Goal: Task Accomplishment & Management: Manage account settings

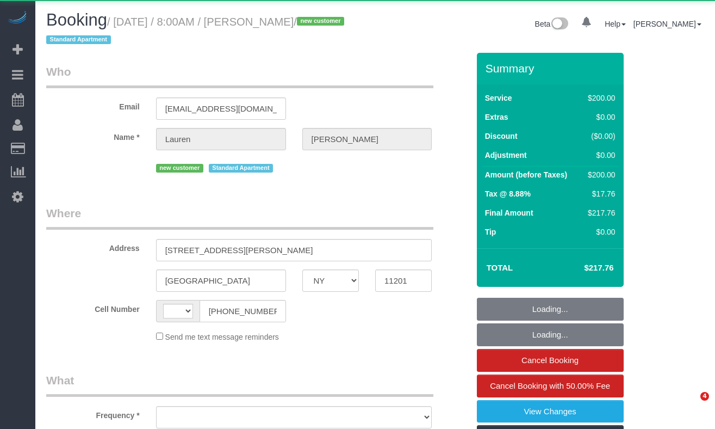
select select "NY"
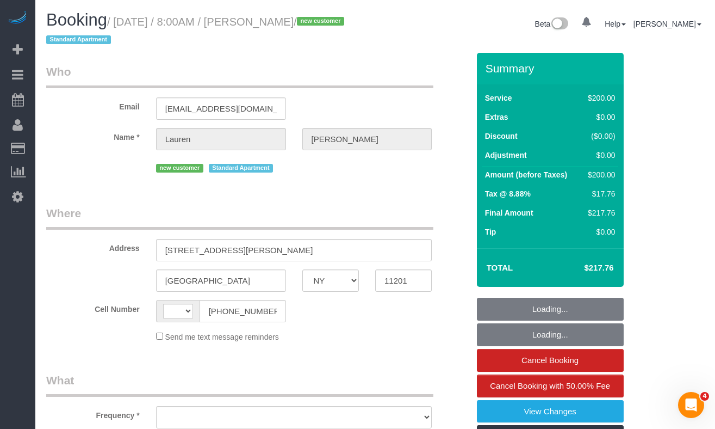
click at [341, 21] on small "/ September 11, 2025 / 8:00AM / Lauren Miller / new customer Standard Apartment" at bounding box center [196, 31] width 301 height 30
select select "string:[GEOGRAPHIC_DATA]"
select select "object:772"
select select "150"
select select "spot1"
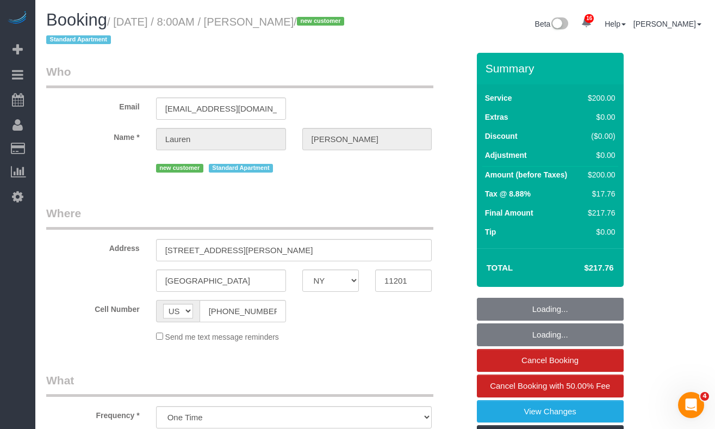
click at [342, 21] on small "/ September 11, 2025 / 8:00AM / Lauren Miller / new customer Standard Apartment" at bounding box center [196, 31] width 301 height 30
select select "string:stripe-pm_1S4p5G4VGloSiKo7jwOZxzoa"
select select "number:89"
select select "number:69"
select select "number:15"
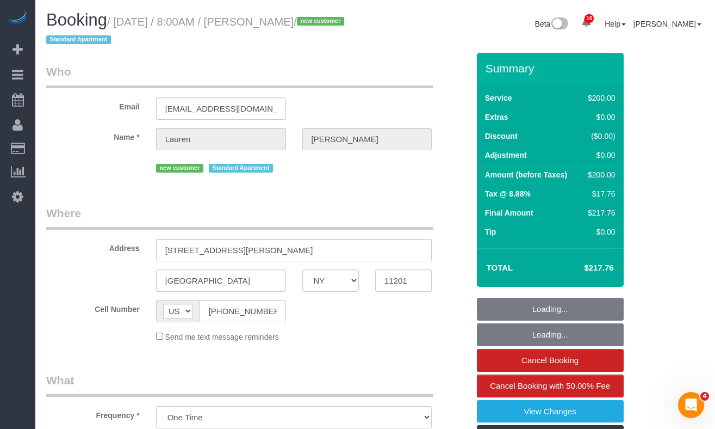
select select "number:5"
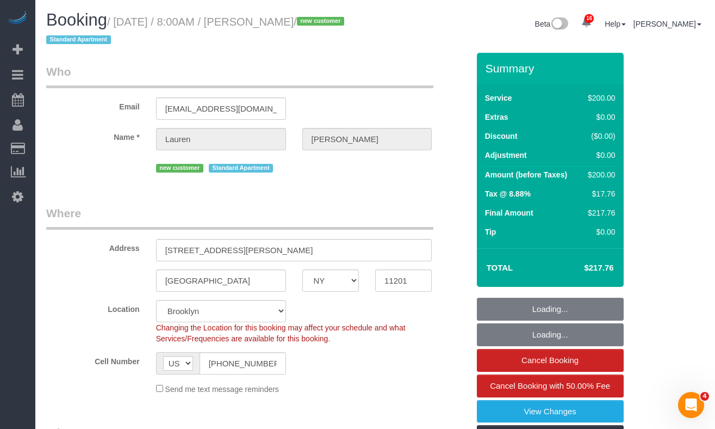
select select
select select "object:1392"
select select "spot46"
drag, startPoint x: 343, startPoint y: 21, endPoint x: 121, endPoint y: 28, distance: 222.0
click at [121, 28] on h1 "Booking / September 11, 2025 / 8:00AM / Lauren Miller / new customer Standard A…" at bounding box center [206, 29] width 321 height 37
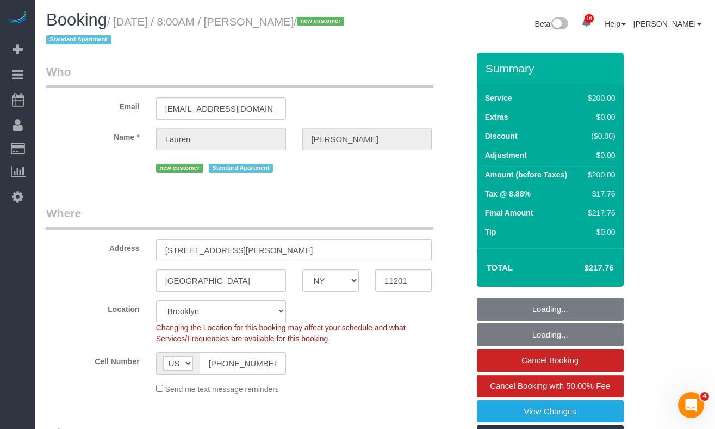
copy small "September 11, 2025 / 8:00AM / Lauren Miller"
select select "NY"
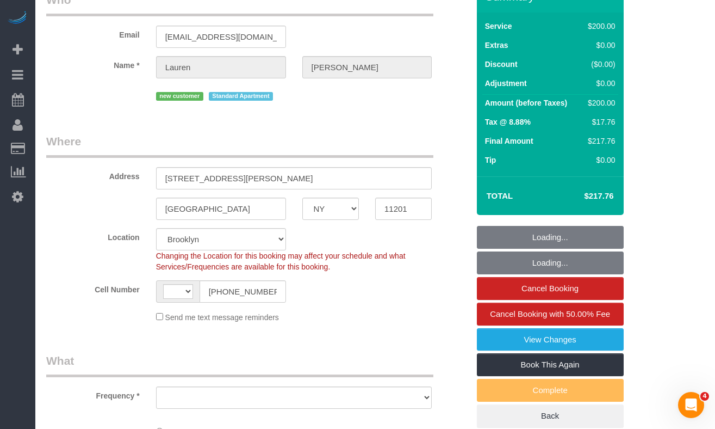
select select "string:[GEOGRAPHIC_DATA]"
select select "object:855"
select select "string:stripe-pm_1S4p5G4VGloSiKo7jwOZxzoa"
select select "150"
select select "spot1"
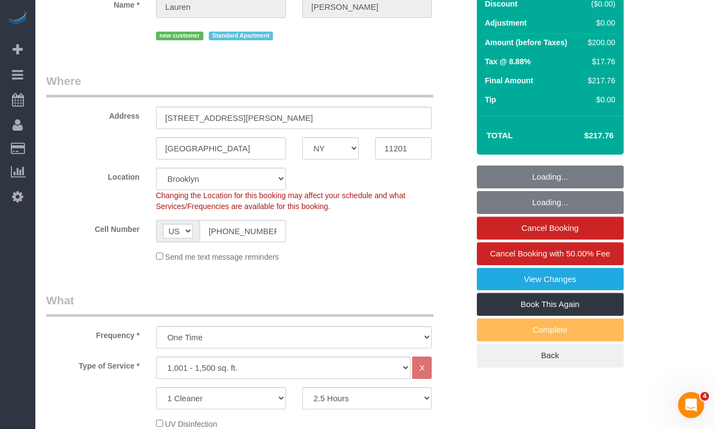
select select "object:1392"
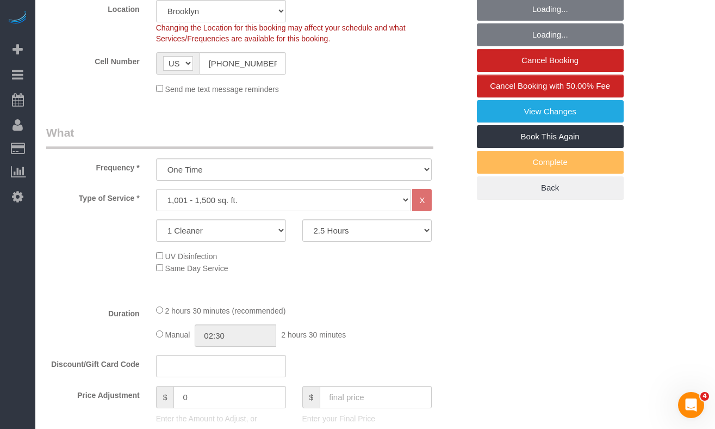
select select "number:89"
select select "number:69"
select select "number:15"
select select "number:5"
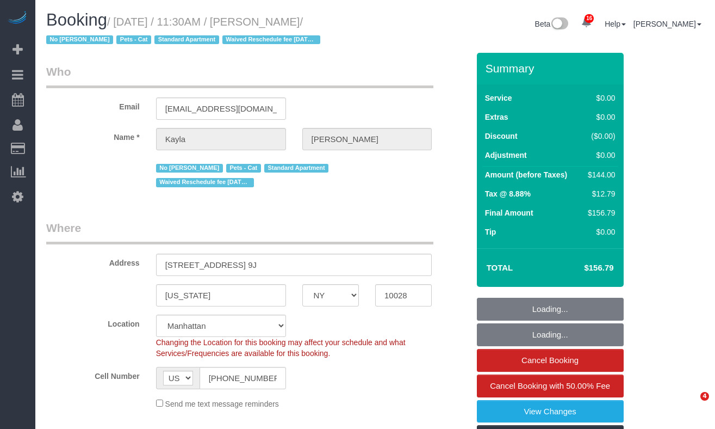
select select "NY"
select select "1"
select select "number:89"
select select "number:72"
select select "number:14"
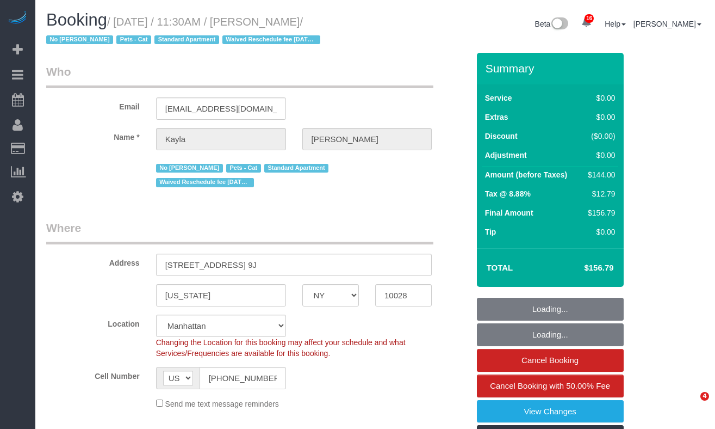
select select "number:5"
select select "NY"
select select "1"
select select "number:89"
select select "number:72"
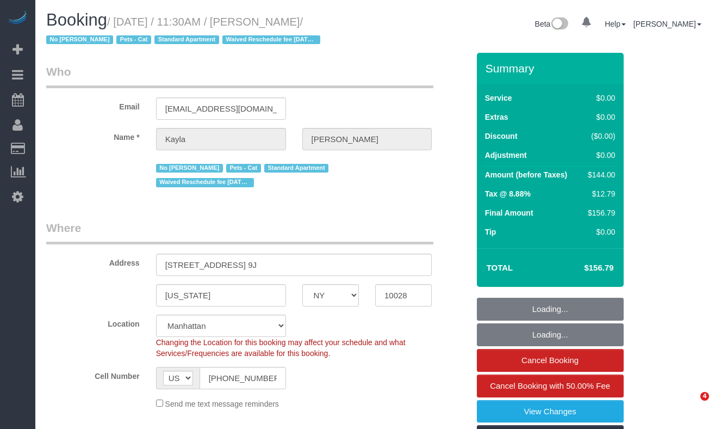
select select "number:14"
select select "number:5"
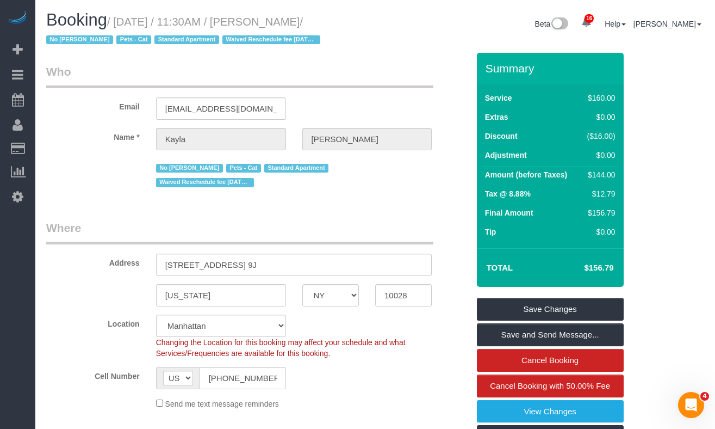
drag, startPoint x: 347, startPoint y: 19, endPoint x: 126, endPoint y: 17, distance: 221.4
click at [126, 17] on small "/ September 11, 2025 / 11:30AM / Kayla Parker / No Berdina Philistin Pets - Cat…" at bounding box center [184, 31] width 277 height 30
copy small "September 11, 2025 / 11:30AM / Kayla Parker"
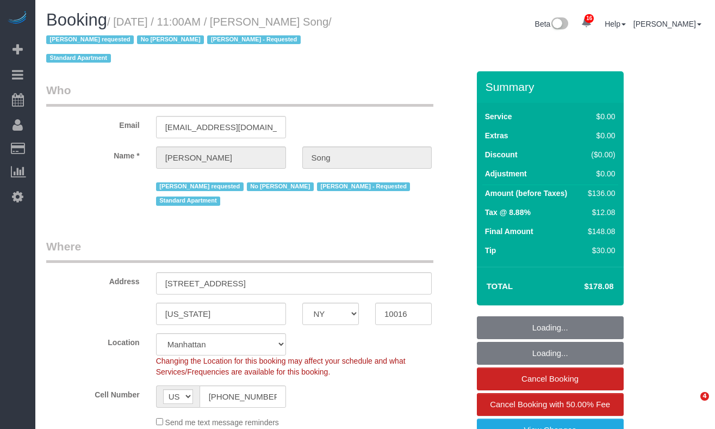
select select "NY"
select select "object:1045"
select select "string:stripe-pm_1Kl5nb4VGloSiKo7oUvlWF3z"
select select "1"
select select "spot1"
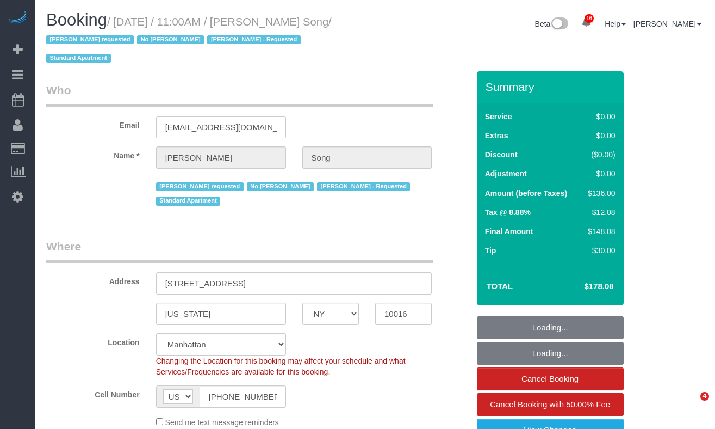
select select "number:89"
select select "number:90"
select select "number:15"
select select "number:5"
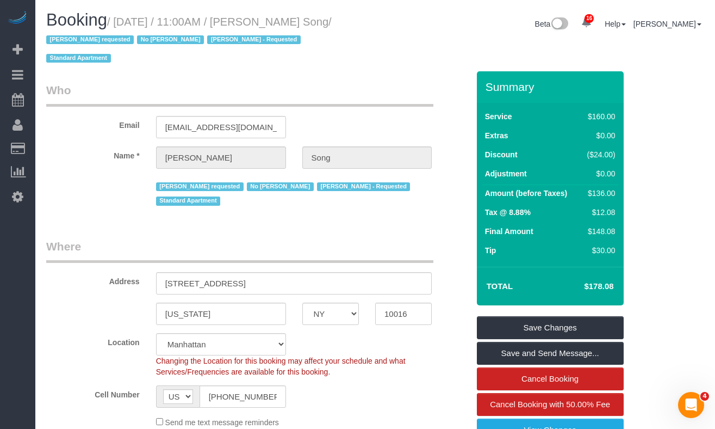
drag, startPoint x: 357, startPoint y: 22, endPoint x: 124, endPoint y: 16, distance: 233.4
click at [124, 16] on small "/ September 11, 2025 / 11:00AM / Ha Young Song / Maria camas requested No Edgar…" at bounding box center [189, 40] width 286 height 49
copy small "September 11, 2025 / 11:00AM / Ha Young Son"
click at [372, 25] on div "Booking / September 11, 2025 / 11:00AM / Ha Young Song / Maria camas requested …" at bounding box center [206, 41] width 337 height 60
drag, startPoint x: 342, startPoint y: 23, endPoint x: 293, endPoint y: 31, distance: 49.5
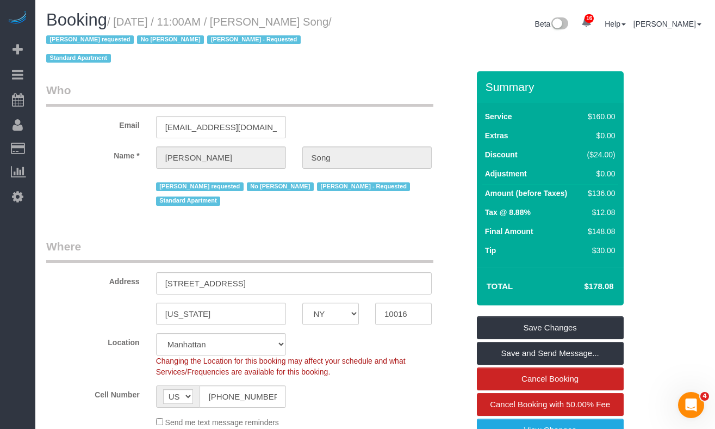
click at [294, 25] on div "Booking / September 11, 2025 / 11:00AM / Ha Young Song / Maria camas requested …" at bounding box center [206, 41] width 337 height 60
click at [240, 116] on input "song.celine@gmail.com" at bounding box center [221, 127] width 130 height 22
click at [378, 25] on div "Beta 16 Your Notifications You have 0 alerts × You have 3 to charge for 09/10/2…" at bounding box center [543, 25] width 337 height 29
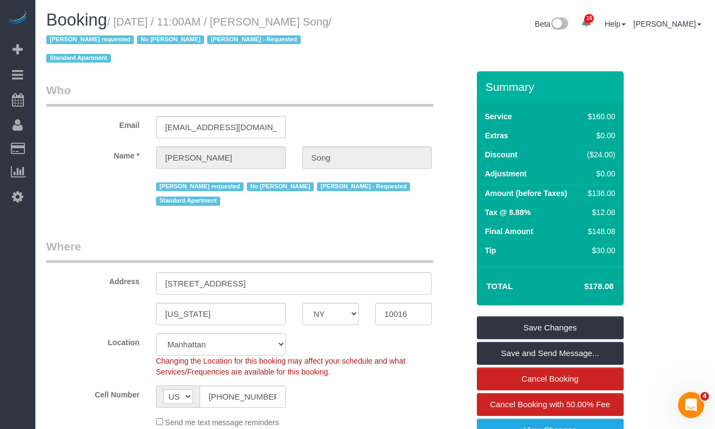
copy small "Ha Young Song"
drag, startPoint x: 370, startPoint y: 24, endPoint x: 287, endPoint y: 23, distance: 83.2
click at [287, 23] on div "Booking / September 11, 2025 / 11:00AM / Ha Young Song / Maria camas requested …" at bounding box center [206, 41] width 337 height 60
click at [332, 22] on small "/ September 11, 2025 / 11:00AM / Ha Young Song / Maria camas requested No Edgar…" at bounding box center [189, 40] width 286 height 49
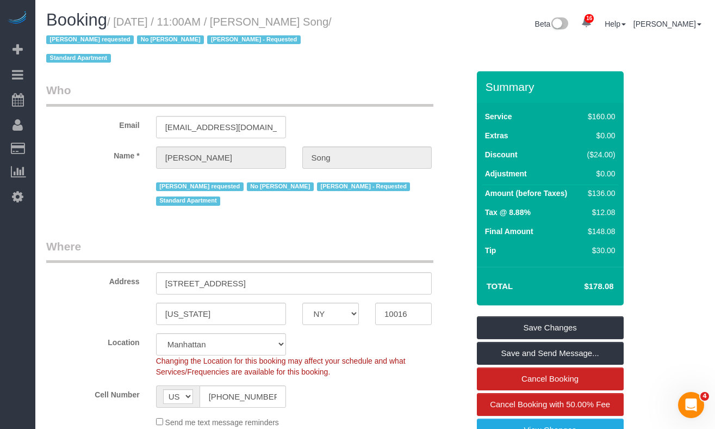
drag, startPoint x: 358, startPoint y: 22, endPoint x: 383, endPoint y: 22, distance: 24.5
click at [332, 23] on small "/ September 11, 2025 / 11:00AM / Ha Young Song / Maria camas requested No Edgar…" at bounding box center [189, 40] width 286 height 49
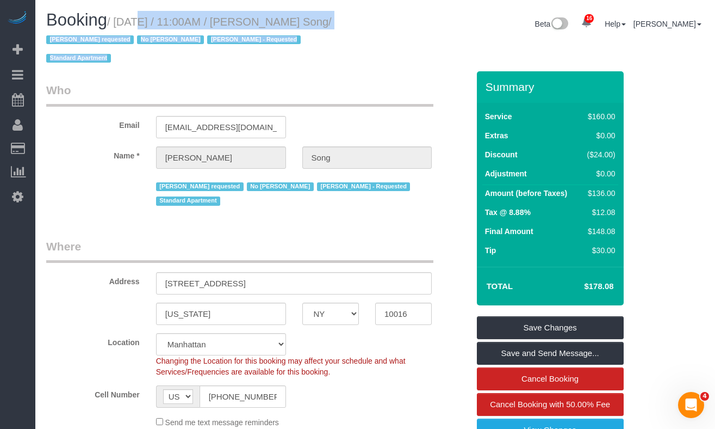
drag, startPoint x: 383, startPoint y: 22, endPoint x: 123, endPoint y: 23, distance: 259.4
click at [121, 25] on div "Booking / September 11, 2025 / 11:00AM / Ha Young Song / Maria camas requested …" at bounding box center [375, 41] width 674 height 60
click at [124, 23] on small "/ September 11, 2025 / 11:00AM / Ha Young Song / Maria camas requested No Edgar…" at bounding box center [189, 40] width 286 height 49
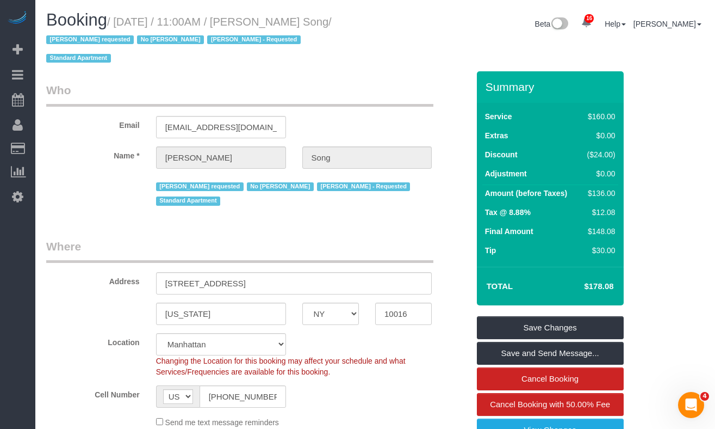
drag, startPoint x: 121, startPoint y: 23, endPoint x: 360, endPoint y: 23, distance: 238.8
click at [332, 23] on small "/ September 11, 2025 / 11:00AM / Ha Young Song / Maria camas requested No Edgar…" at bounding box center [189, 40] width 286 height 49
drag, startPoint x: 356, startPoint y: 24, endPoint x: 124, endPoint y: 27, distance: 231.7
click at [123, 28] on h1 "Booking / September 11, 2025 / 11:00AM / Ha Young Song / Maria camas requested …" at bounding box center [206, 38] width 321 height 55
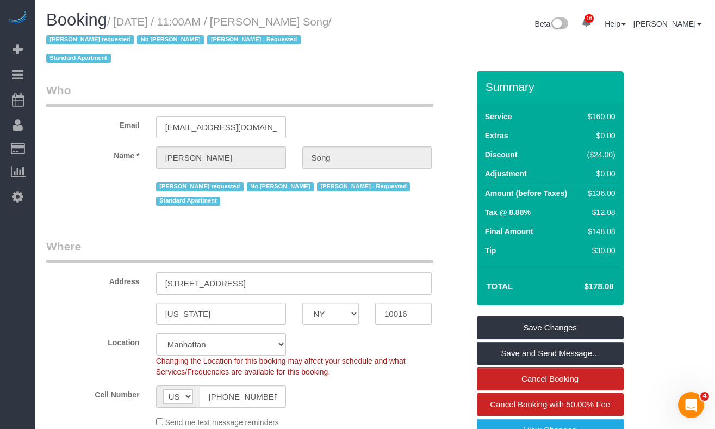
copy small "September 11, 2025 / 11:00AM / Ha Young Song"
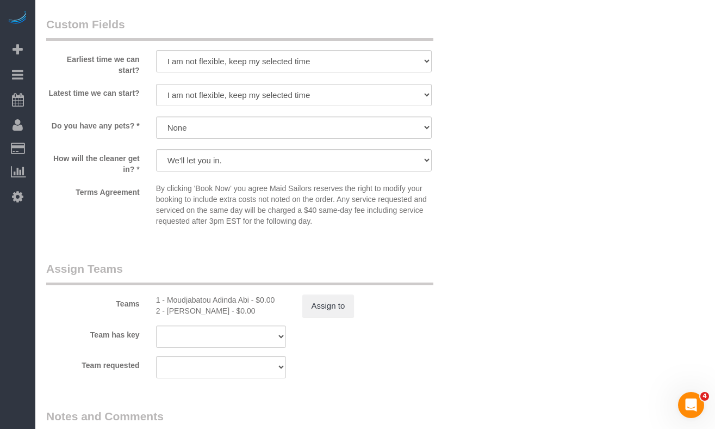
scroll to position [1319, 0]
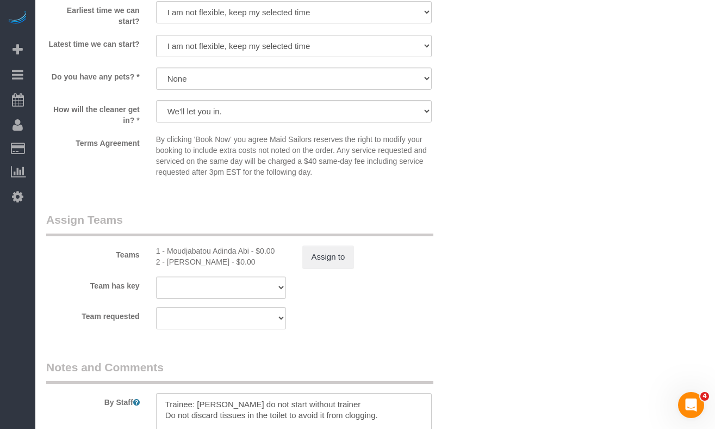
drag, startPoint x: 254, startPoint y: 232, endPoint x: 166, endPoint y: 231, distance: 88.1
click at [166, 245] on div "1 - Moudjabatou Adinda Abi - $0.00" at bounding box center [221, 250] width 130 height 11
copy div "Moudjabatou Adinda Abi"
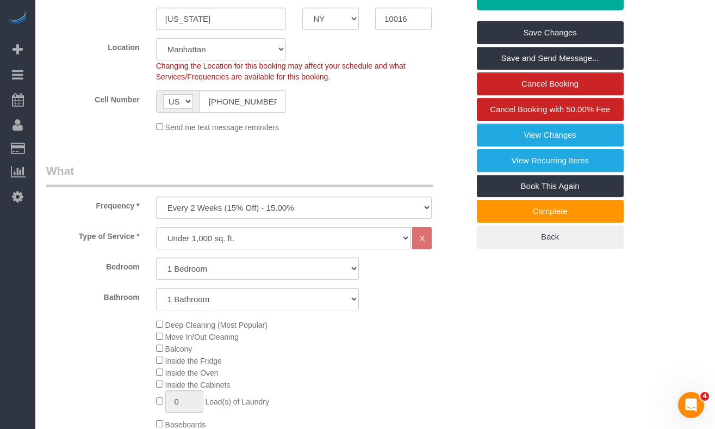
scroll to position [0, 0]
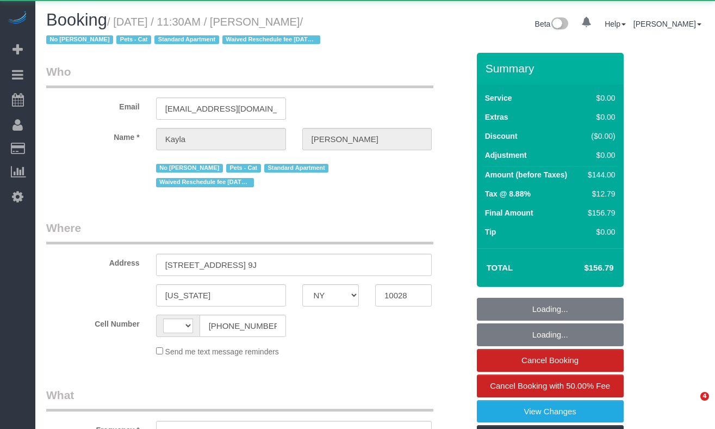
select select "NY"
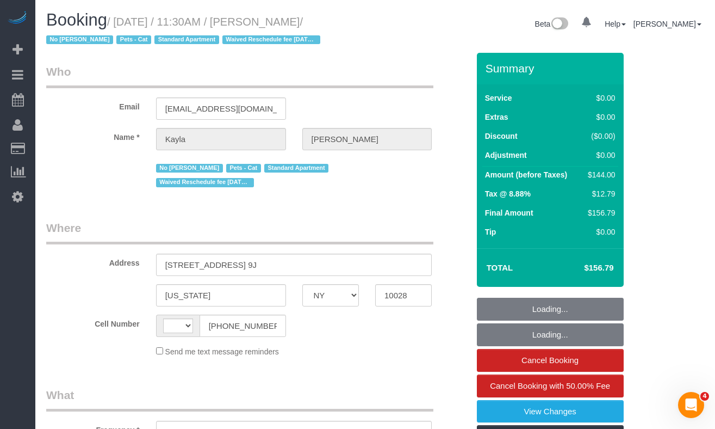
select select "object:533"
select select "string:[GEOGRAPHIC_DATA]"
select select "1"
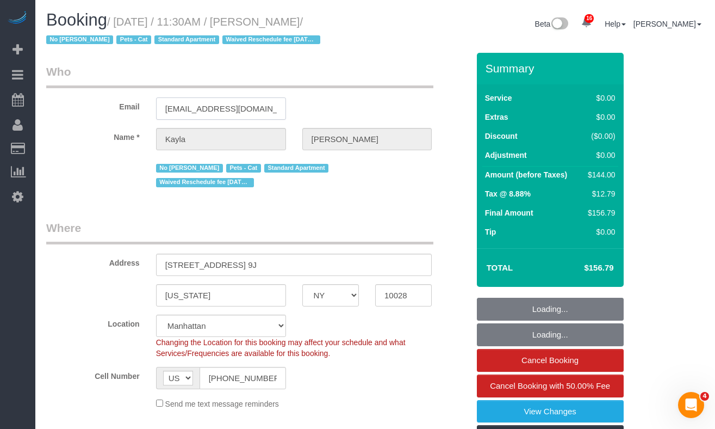
select select "object:1034"
click at [237, 113] on input "[EMAIL_ADDRESS][DOMAIN_NAME]" at bounding box center [221, 108] width 130 height 22
select select "string:stripe-pm_1Mv9eU4VGloSiKo75uiBQ6R5"
select select "number:89"
select select "number:72"
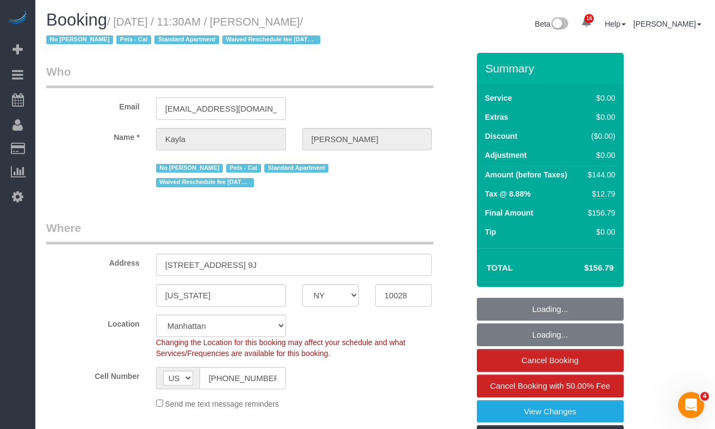
select select "number:14"
select select "number:5"
click at [237, 113] on input "[EMAIL_ADDRESS][DOMAIN_NAME]" at bounding box center [221, 108] width 130 height 22
select select "1"
click at [237, 113] on input "[EMAIL_ADDRESS][DOMAIN_NAME]" at bounding box center [221, 108] width 130 height 22
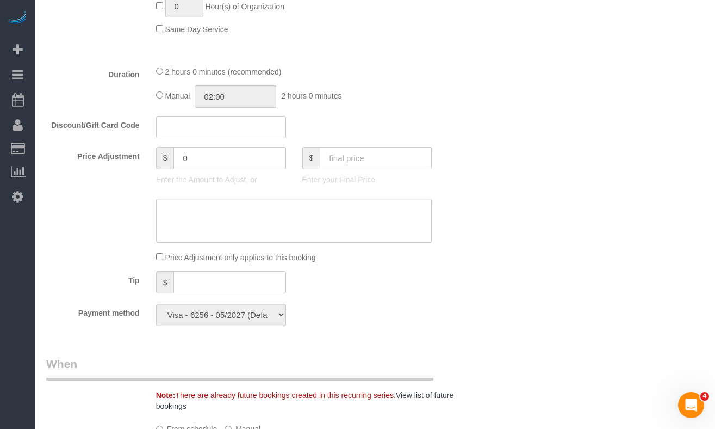
scroll to position [784, 0]
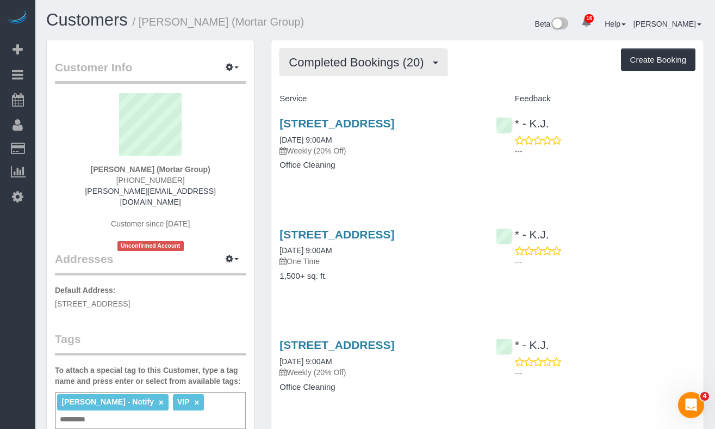
click at [335, 65] on span "Completed Bookings (20)" at bounding box center [359, 62] width 140 height 14
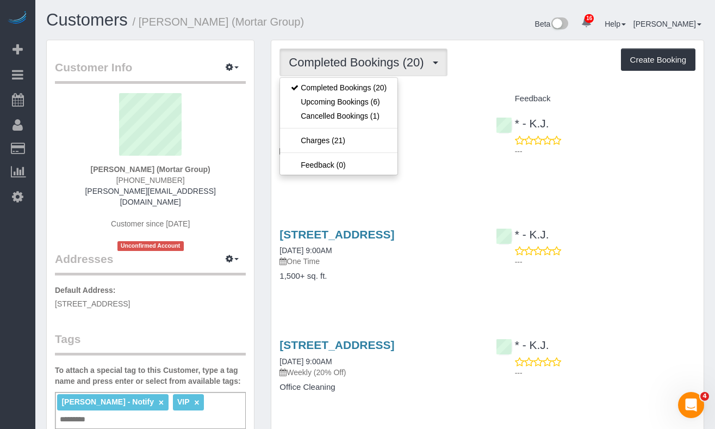
click at [429, 156] on p "Weekly (20% Off)" at bounding box center [380, 150] width 200 height 11
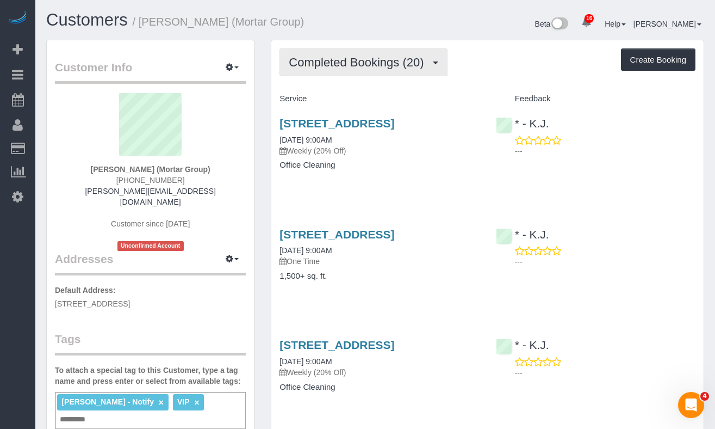
click at [330, 61] on span "Completed Bookings (20)" at bounding box center [359, 62] width 140 height 14
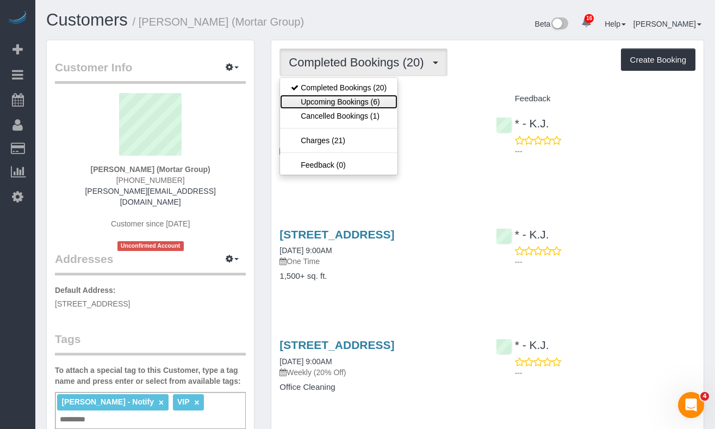
click at [330, 95] on link "Upcoming Bookings (6)" at bounding box center [338, 102] width 117 height 14
